Goal: Task Accomplishment & Management: Manage account settings

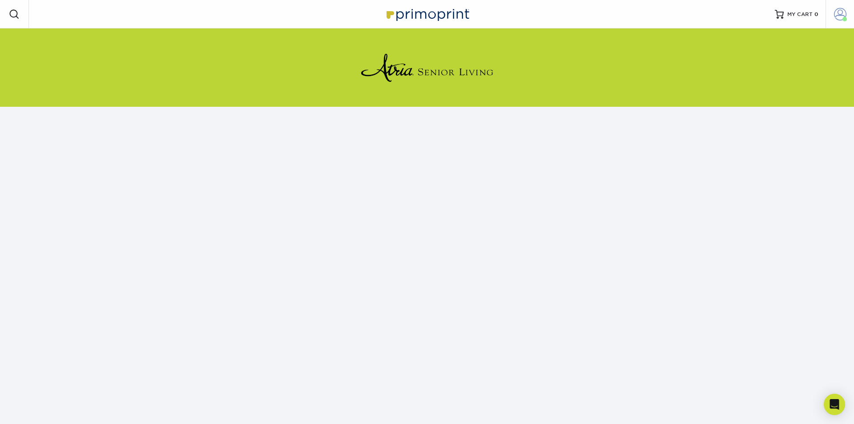
click at [425, 17] on span at bounding box center [840, 14] width 12 height 12
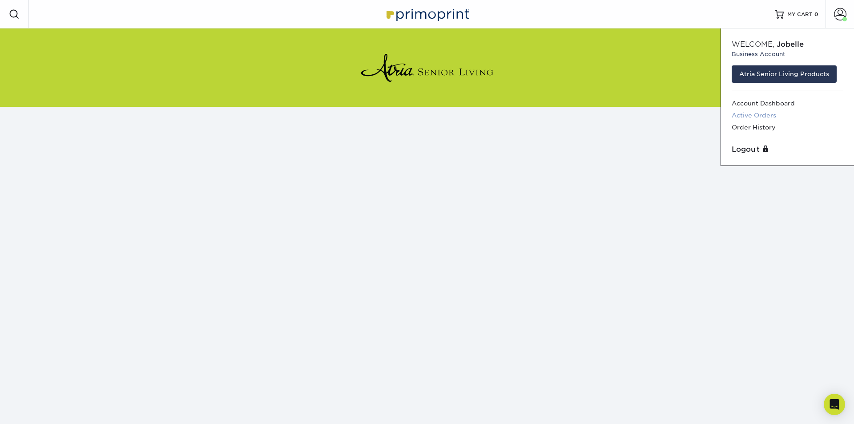
click at [425, 116] on link "Active Orders" at bounding box center [788, 115] width 112 height 12
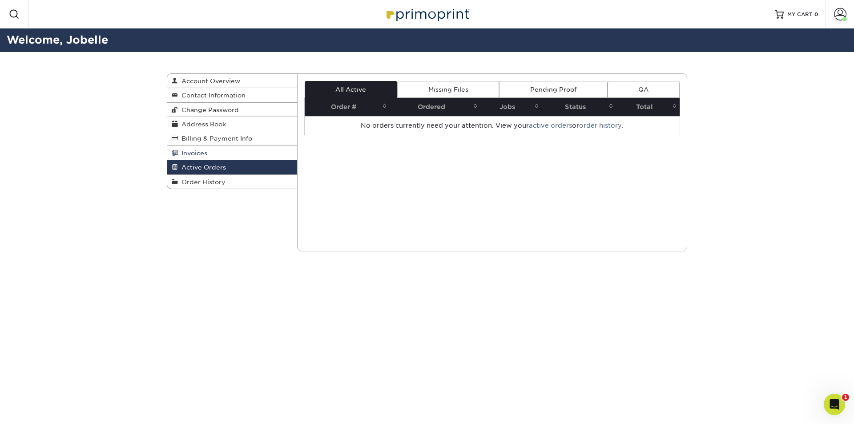
click at [221, 154] on link "Invoices" at bounding box center [232, 153] width 130 height 14
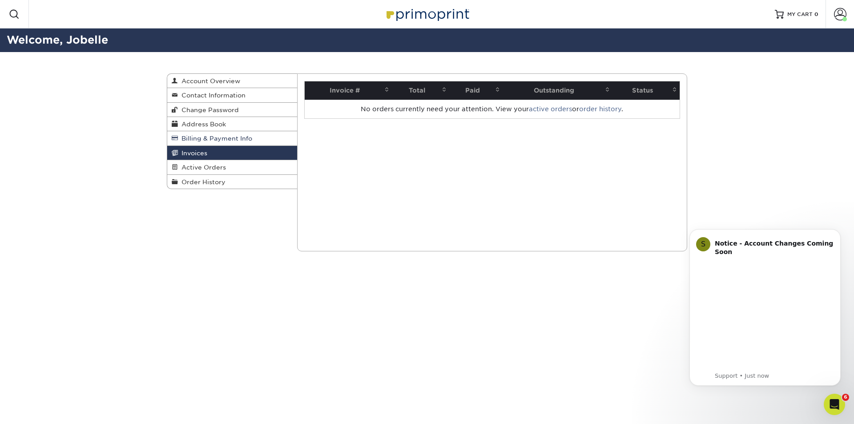
click at [212, 140] on span "Billing & Payment Info" at bounding box center [215, 138] width 74 height 7
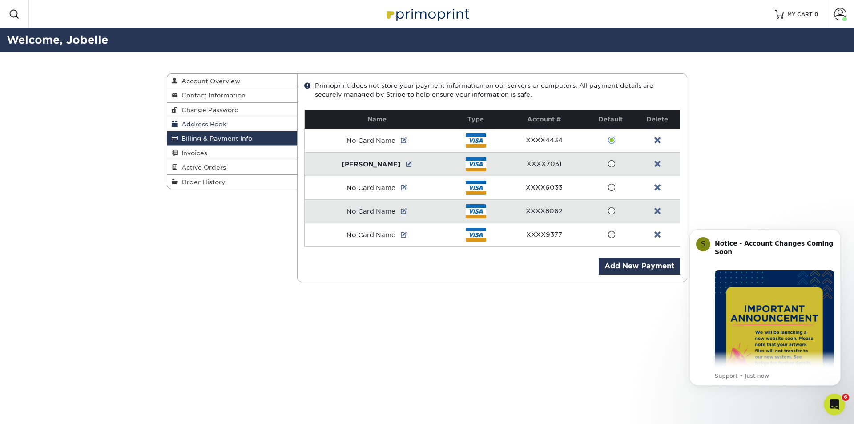
click at [208, 126] on span "Address Book" at bounding box center [202, 124] width 48 height 7
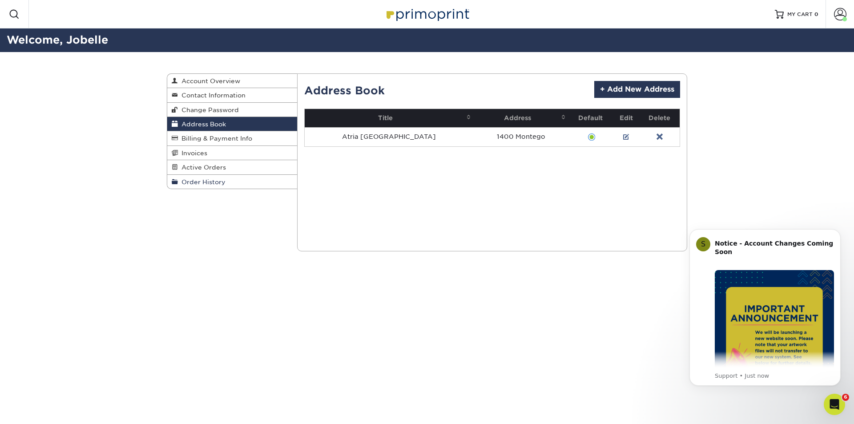
click at [199, 183] on span "Order History" at bounding box center [202, 181] width 48 height 7
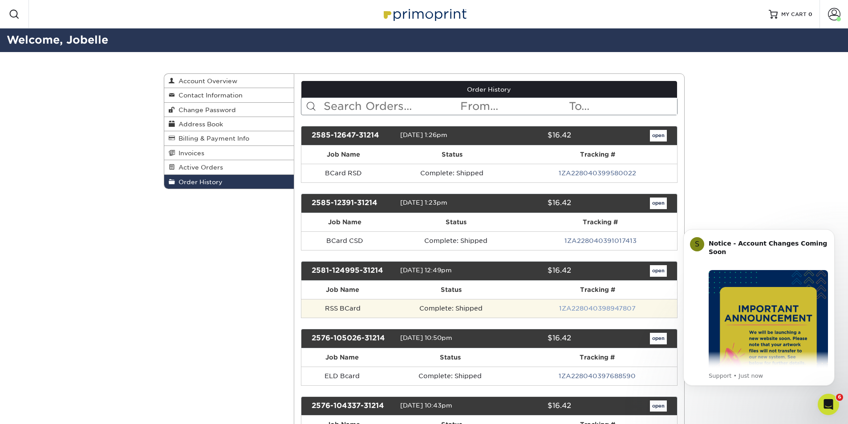
click at [575, 308] on link "1ZA228040398947807" at bounding box center [597, 308] width 77 height 7
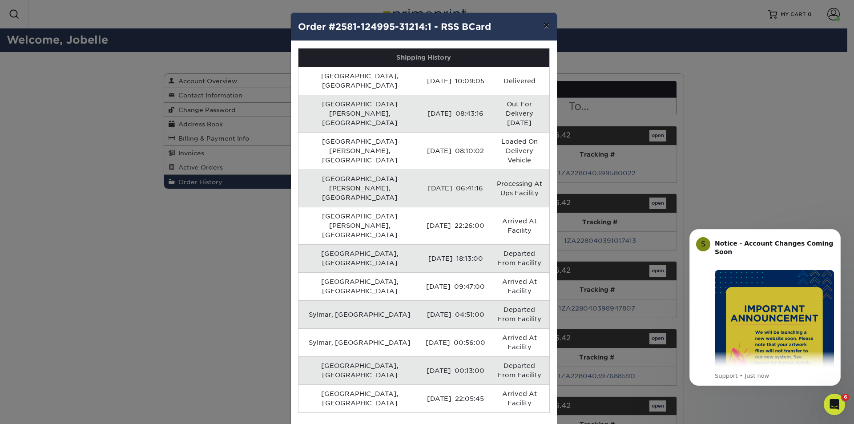
click at [543, 22] on button "×" at bounding box center [546, 25] width 20 height 25
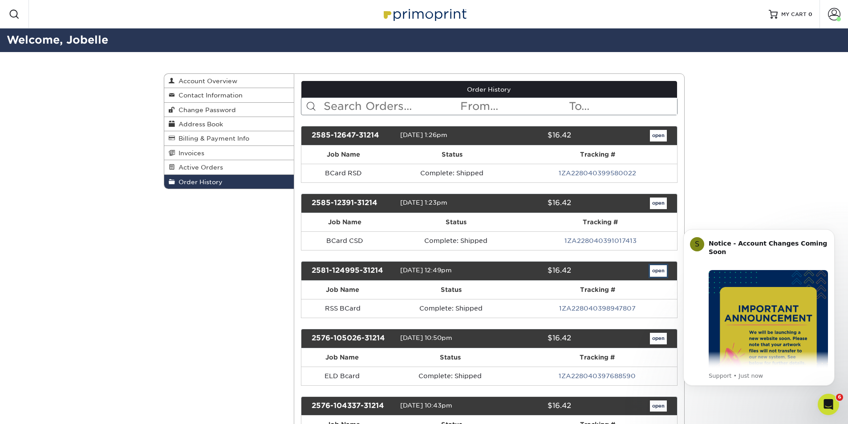
click at [656, 272] on link "open" at bounding box center [658, 271] width 17 height 12
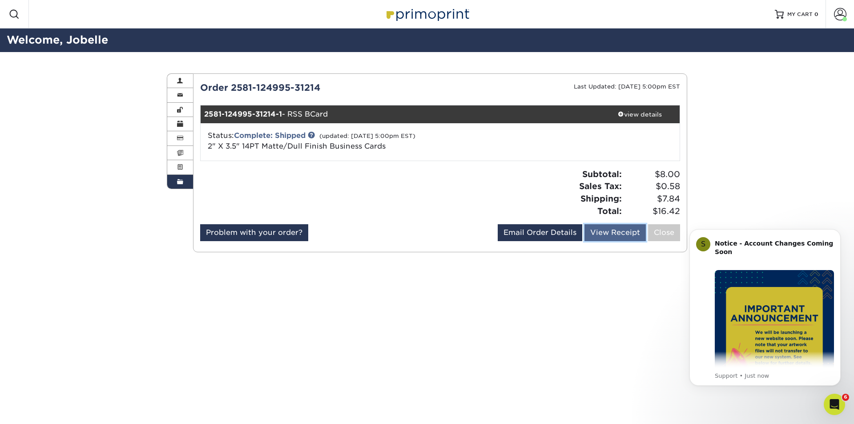
click at [606, 233] on link "View Receipt" at bounding box center [615, 232] width 61 height 17
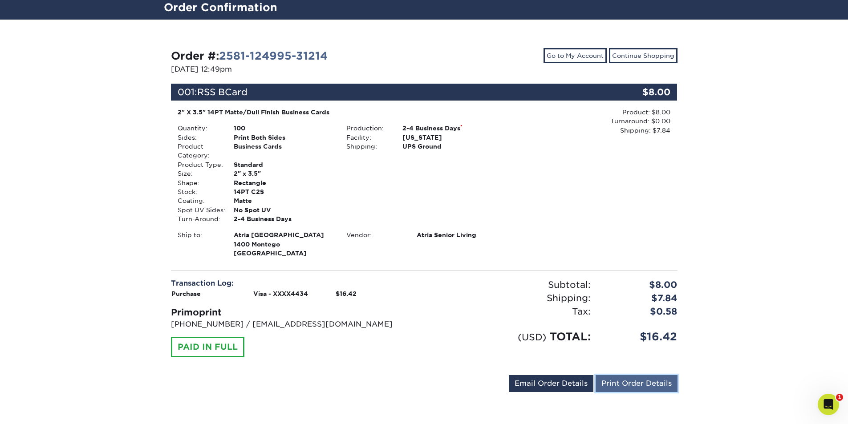
click at [613, 387] on link "Print Order Details" at bounding box center [636, 383] width 82 height 17
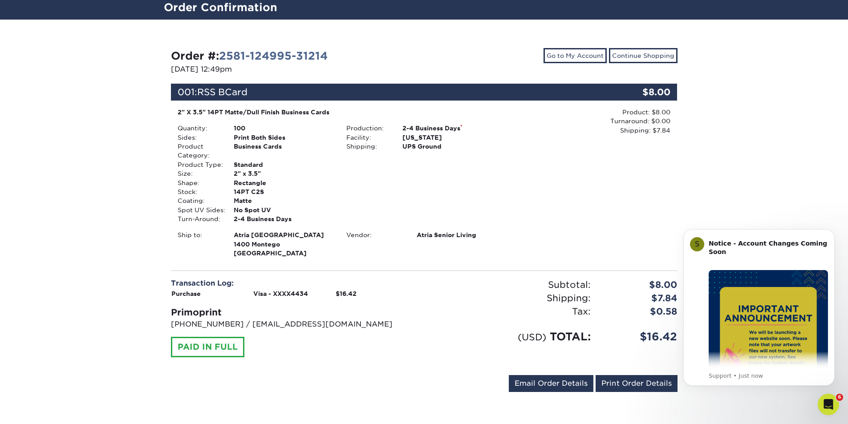
click at [788, 144] on div "Order #: 2581-124995-31214 08/01/2025 12:49pm Go to My Account Continue Shoppin…" at bounding box center [424, 222] width 848 height 405
